Goal: Information Seeking & Learning: Learn about a topic

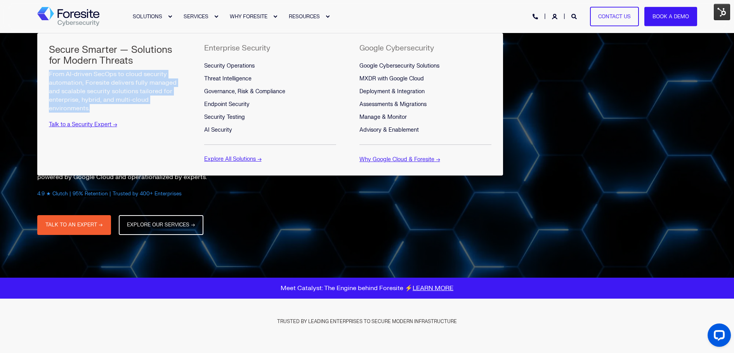
drag, startPoint x: 104, startPoint y: 112, endPoint x: 47, endPoint y: 71, distance: 70.1
click at [47, 71] on div "Secure Smarter — Solutions for Modern Threats From AI-driven SecOps to cloud se…" at bounding box center [114, 104] width 155 height 142
copy p "From AI-driven SecOps to cloud security automation, Foresite delivers fully man…"
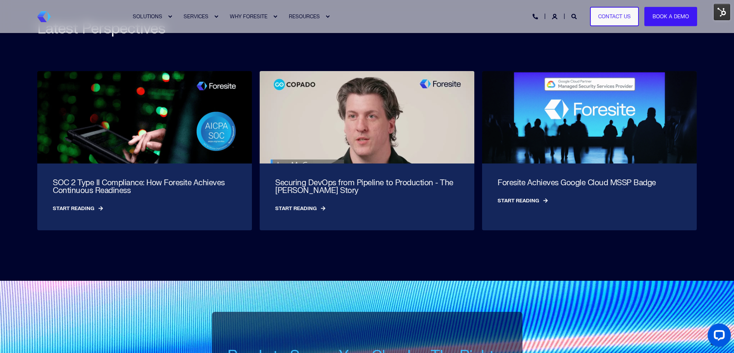
scroll to position [2935, 0]
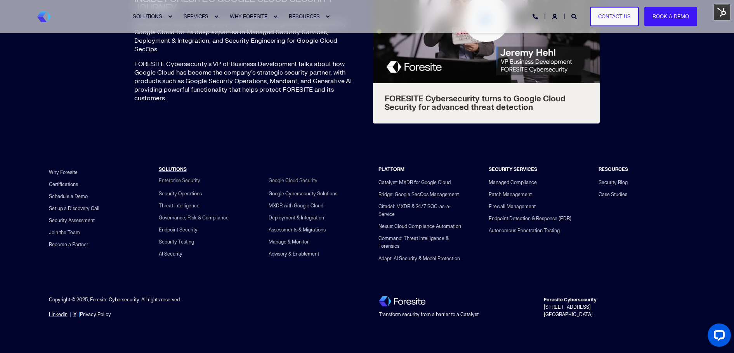
click at [101, 316] on link "Privacy Policy" at bounding box center [95, 314] width 31 height 7
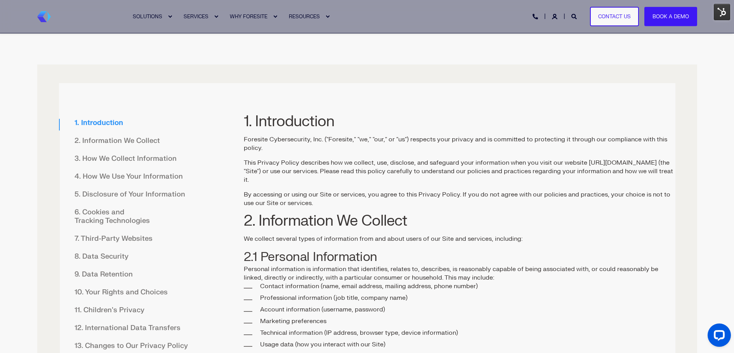
scroll to position [203, 0]
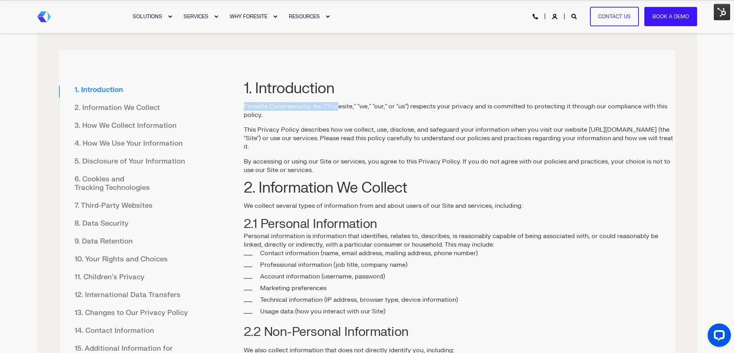
drag, startPoint x: 243, startPoint y: 105, endPoint x: 392, endPoint y: 109, distance: 148.4
click at [337, 109] on p "Foresite Cybersecurity, Inc. ("Foresite," "we," "our," or "us") respects your p…" at bounding box center [460, 110] width 432 height 17
click at [317, 126] on h2 "2. Information We Collect" at bounding box center [460, 160] width 432 height 69
drag, startPoint x: 245, startPoint y: 107, endPoint x: 309, endPoint y: 118, distance: 65.1
click at [314, 108] on p "Foresite Cybersecurity, Inc. ("Foresite," "we," "our," or "us") respects your p…" at bounding box center [460, 110] width 432 height 17
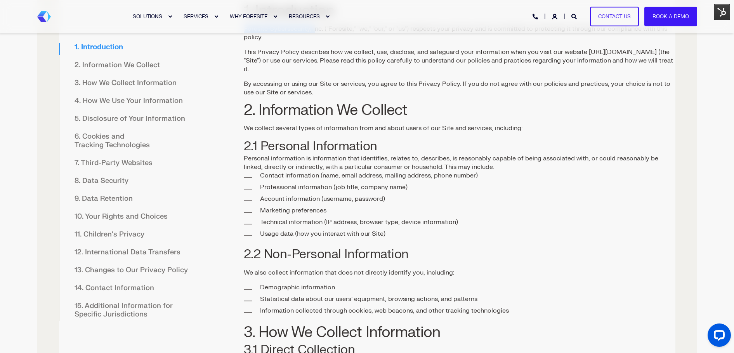
scroll to position [282, 0]
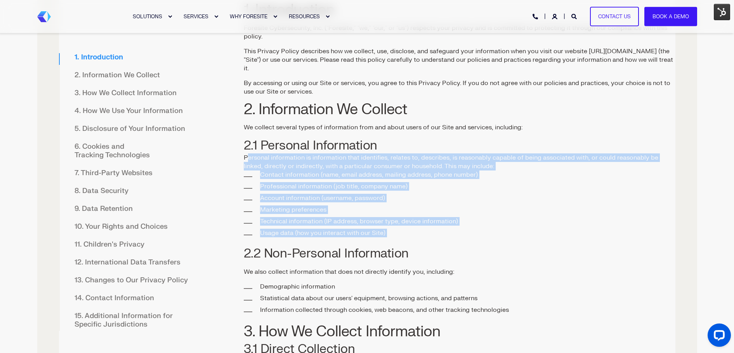
drag, startPoint x: 245, startPoint y: 149, endPoint x: 343, endPoint y: 159, distance: 98.7
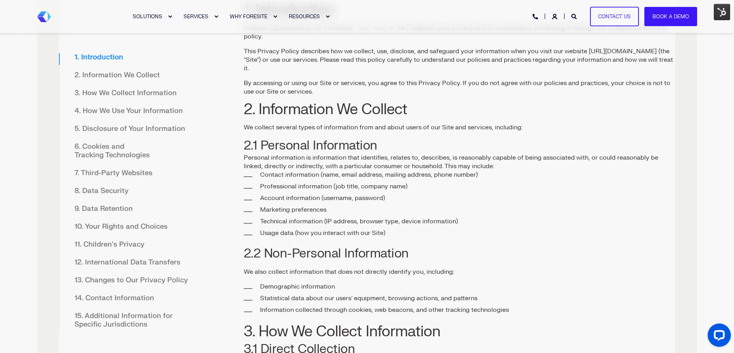
click at [255, 109] on h2 "2. Information We Collect" at bounding box center [460, 82] width 432 height 69
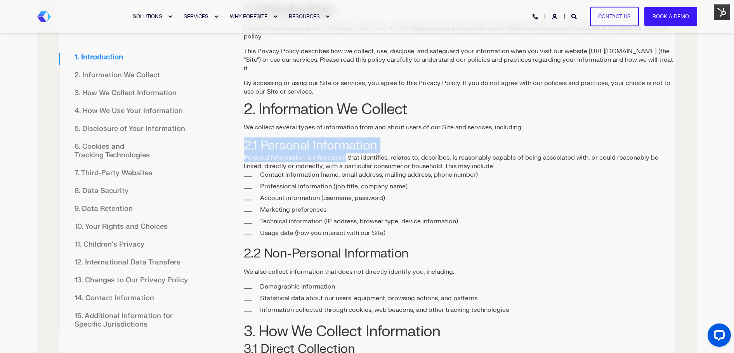
drag, startPoint x: 239, startPoint y: 138, endPoint x: 342, endPoint y: 147, distance: 103.7
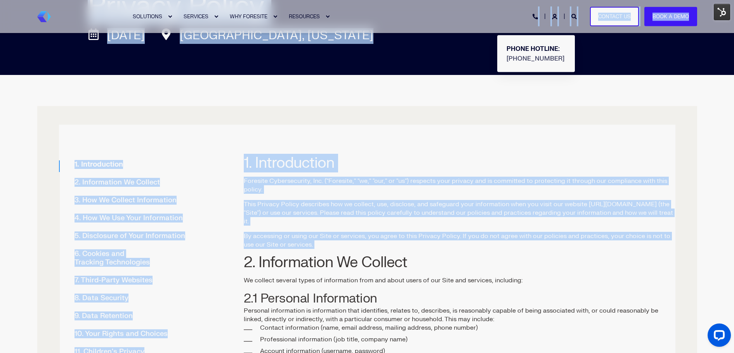
scroll to position [115, 0]
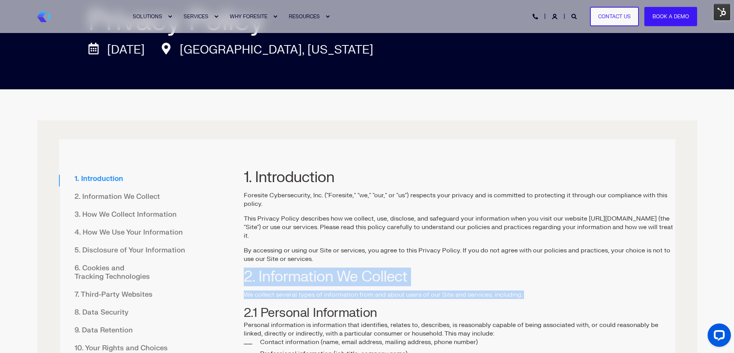
drag, startPoint x: 236, startPoint y: 101, endPoint x: 458, endPoint y: 259, distance: 272.6
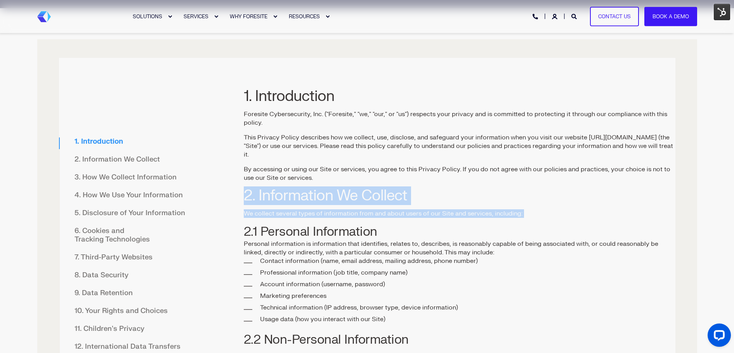
scroll to position [280, 0]
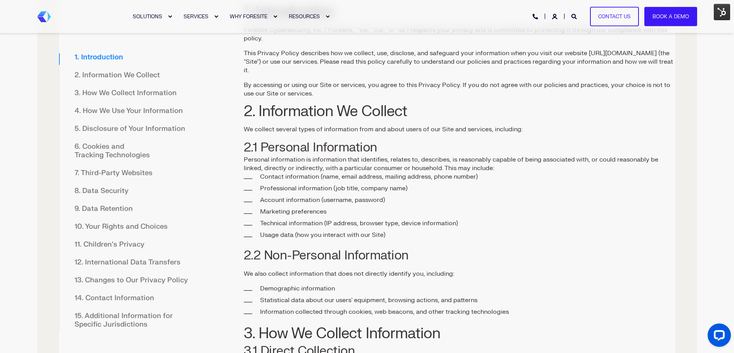
click at [357, 184] on li "Professional information (job title, company name)" at bounding box center [467, 188] width 415 height 9
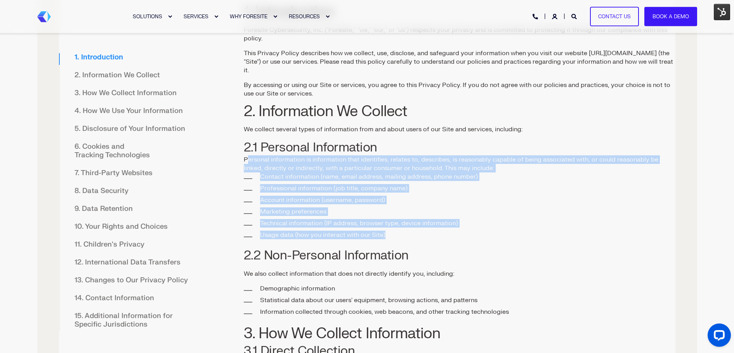
drag, startPoint x: 239, startPoint y: 152, endPoint x: 407, endPoint y: 227, distance: 184.0
copy div "Personal information is information that identifies, relates to, describes, is …"
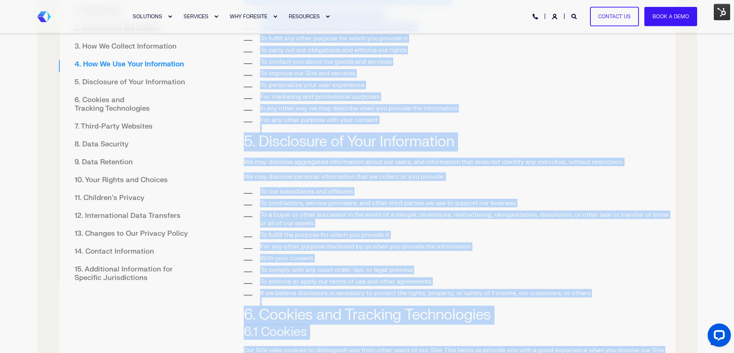
scroll to position [972, 0]
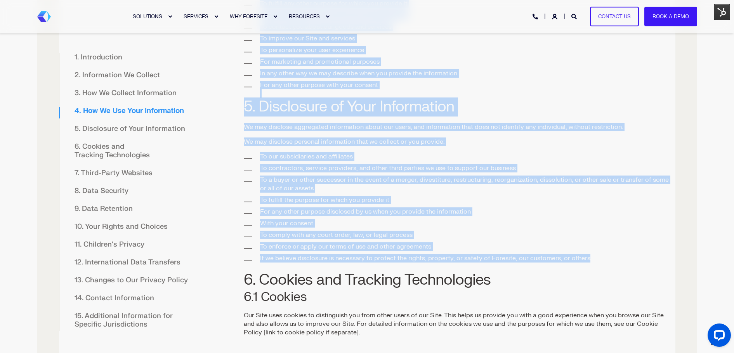
drag, startPoint x: 244, startPoint y: 177, endPoint x: 597, endPoint y: 253, distance: 361.2
copy div "2.2 Non-Personal Information We also collect information that does not directly…"
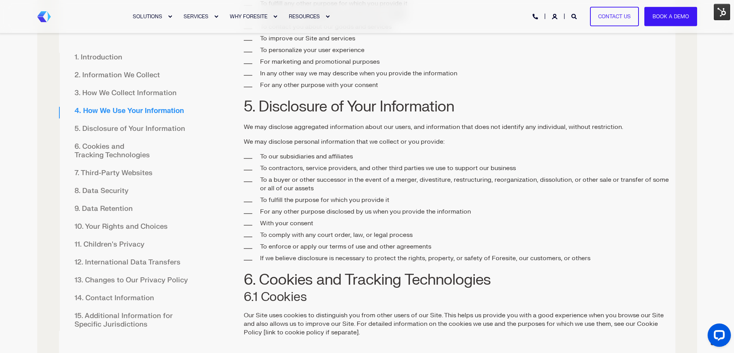
click at [43, 24] on div "SOLUTIONS SERVICES WHY FORESITE RESOURCES PHONE HOTLINE: +1 (800) 940-4699 Cont…" at bounding box center [367, 16] width 660 height 17
click at [43, 22] on div "SOLUTIONS SERVICES WHY FORESITE RESOURCES PHONE HOTLINE: +1 (800) 940-4699 Cont…" at bounding box center [367, 16] width 660 height 17
click at [46, 16] on img "Back to Home" at bounding box center [44, 16] width 14 height 11
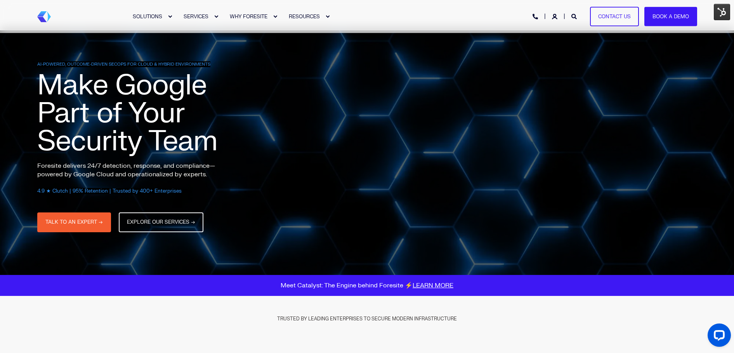
scroll to position [3, 0]
